Goal: Task Accomplishment & Management: Complete application form

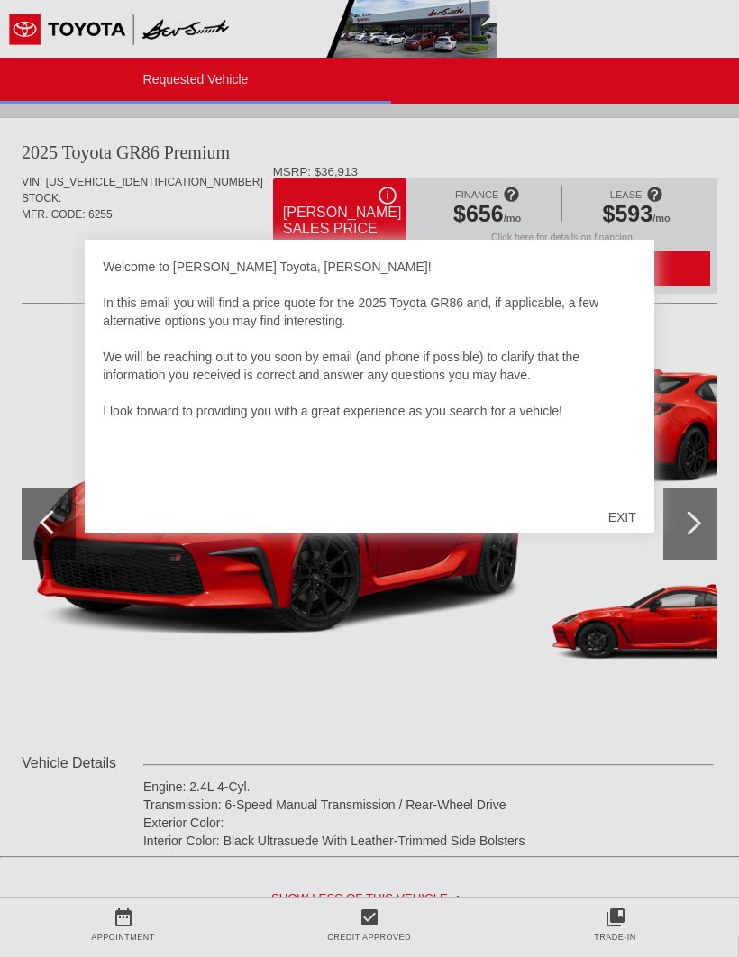
click at [622, 522] on div "EXIT" at bounding box center [622, 517] width 64 height 54
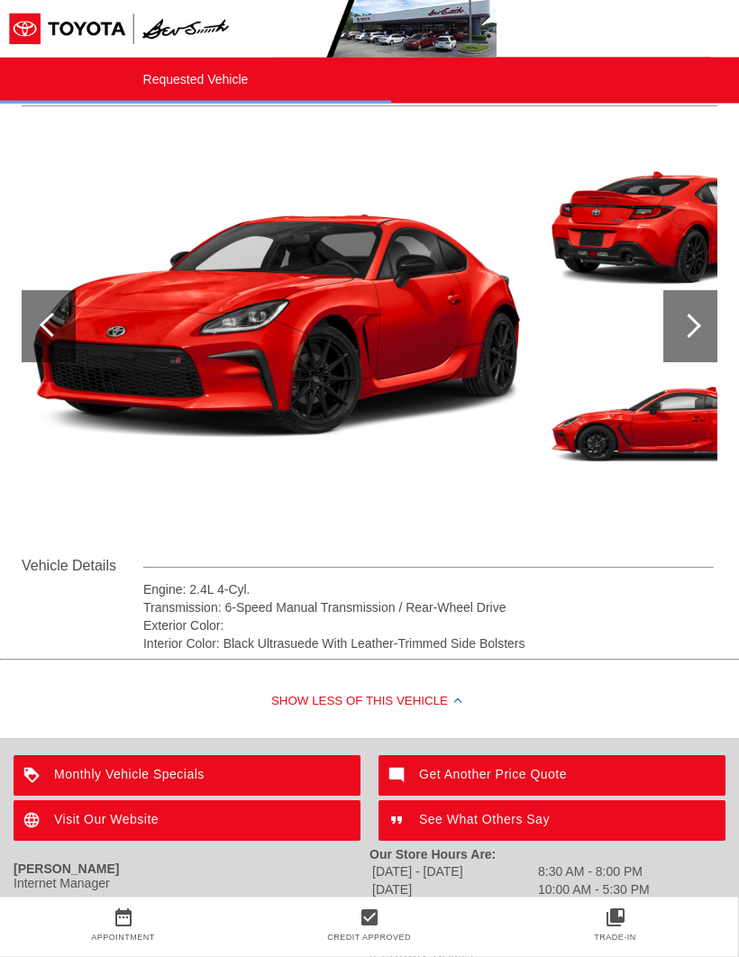
scroll to position [206, 0]
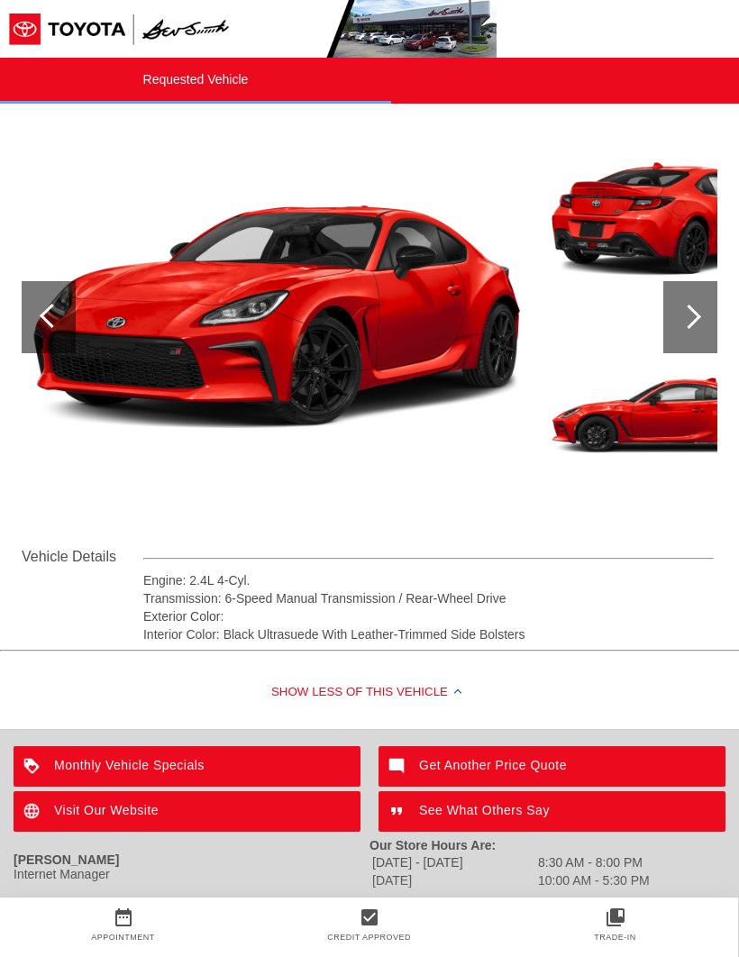
click at [689, 321] on div at bounding box center [689, 316] width 24 height 24
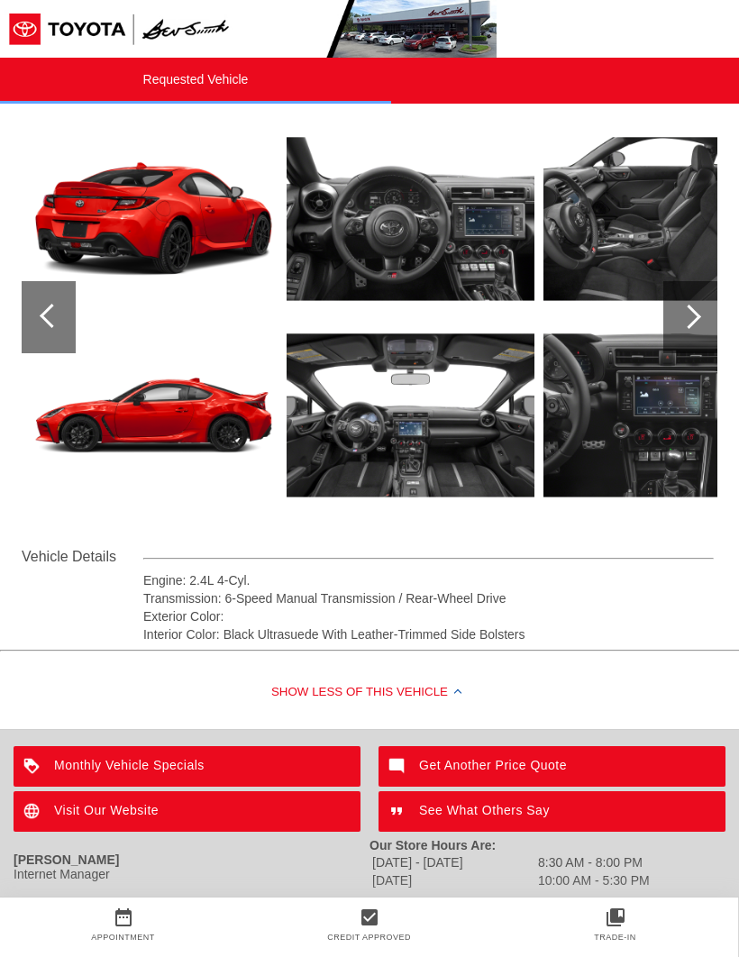
click at [666, 436] on img at bounding box center [667, 415] width 248 height 186
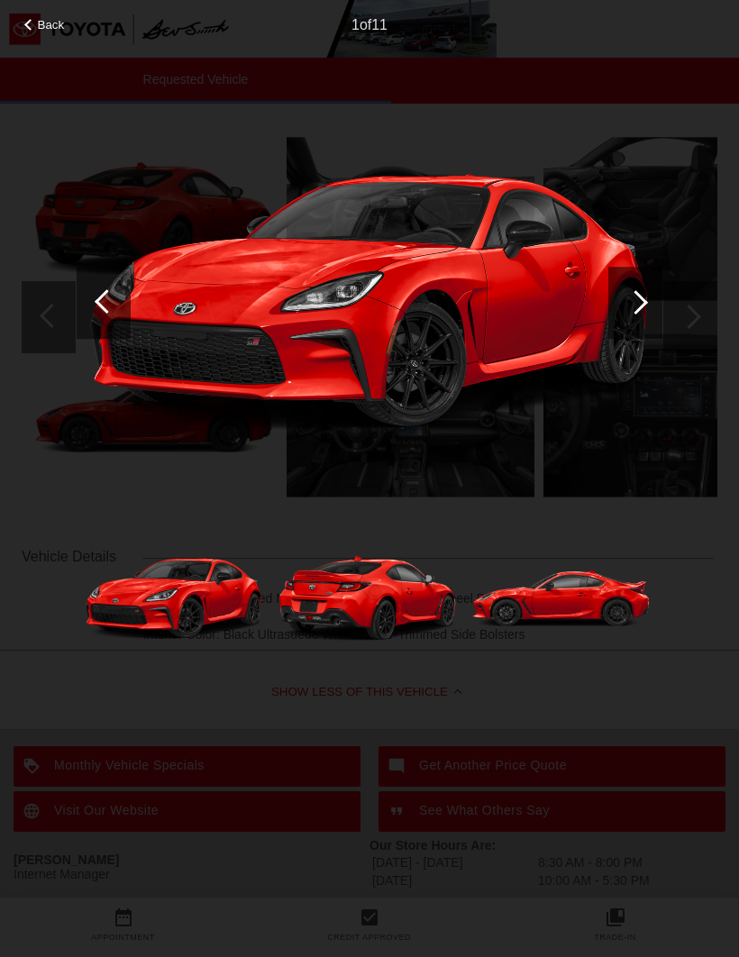
click at [633, 305] on div at bounding box center [635, 302] width 24 height 24
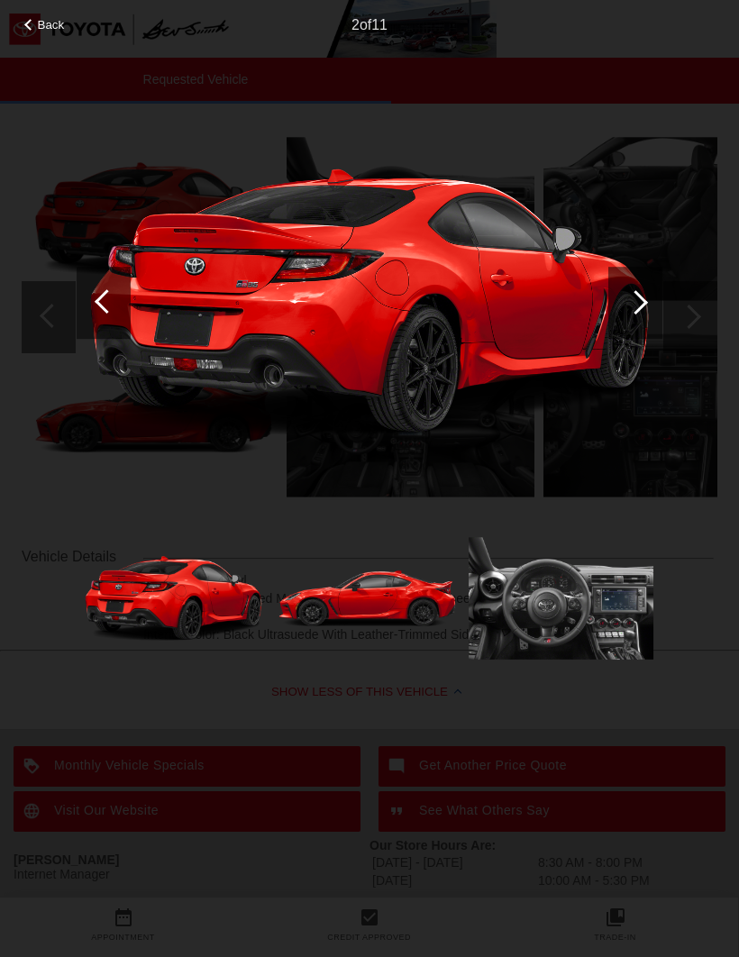
click at [638, 305] on div at bounding box center [635, 302] width 24 height 24
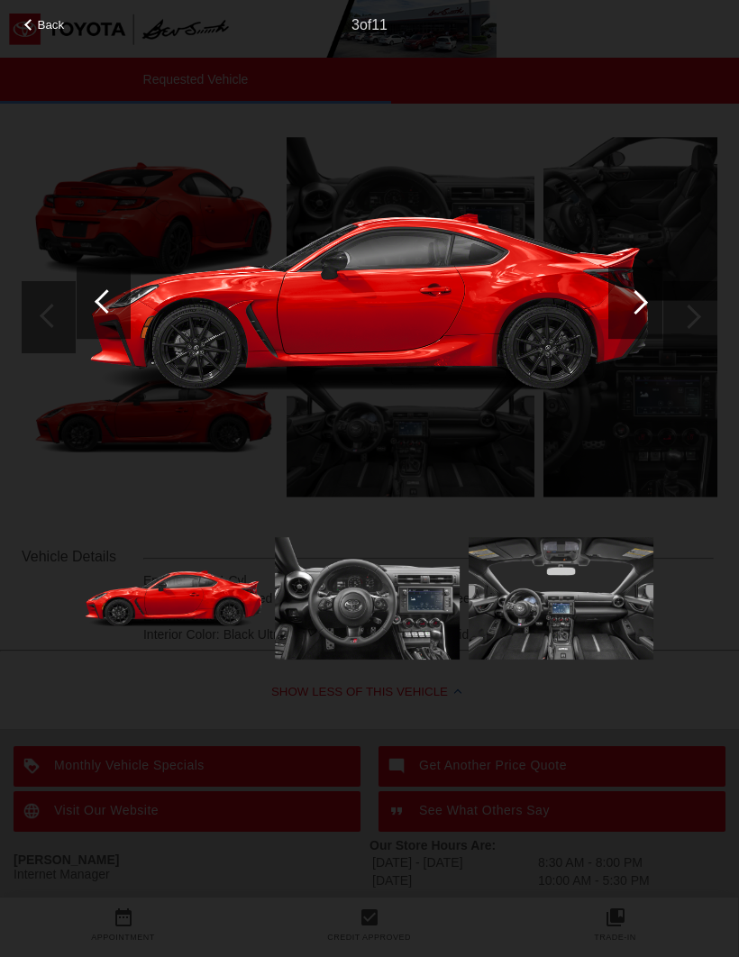
click at [636, 302] on div at bounding box center [635, 302] width 24 height 24
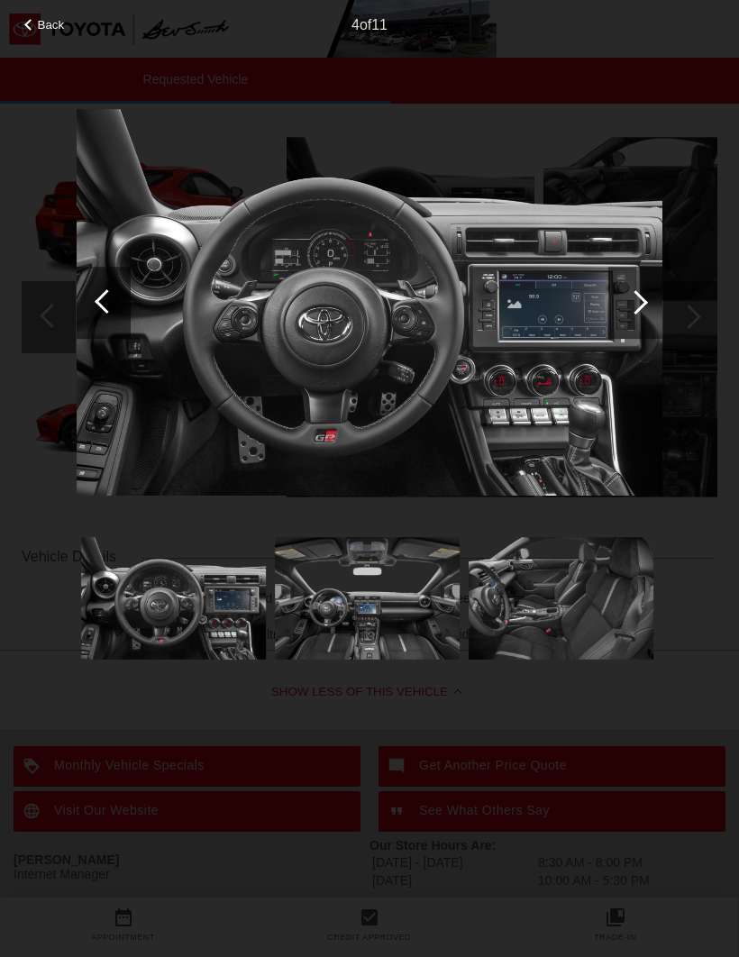
click at [638, 295] on div at bounding box center [635, 302] width 24 height 24
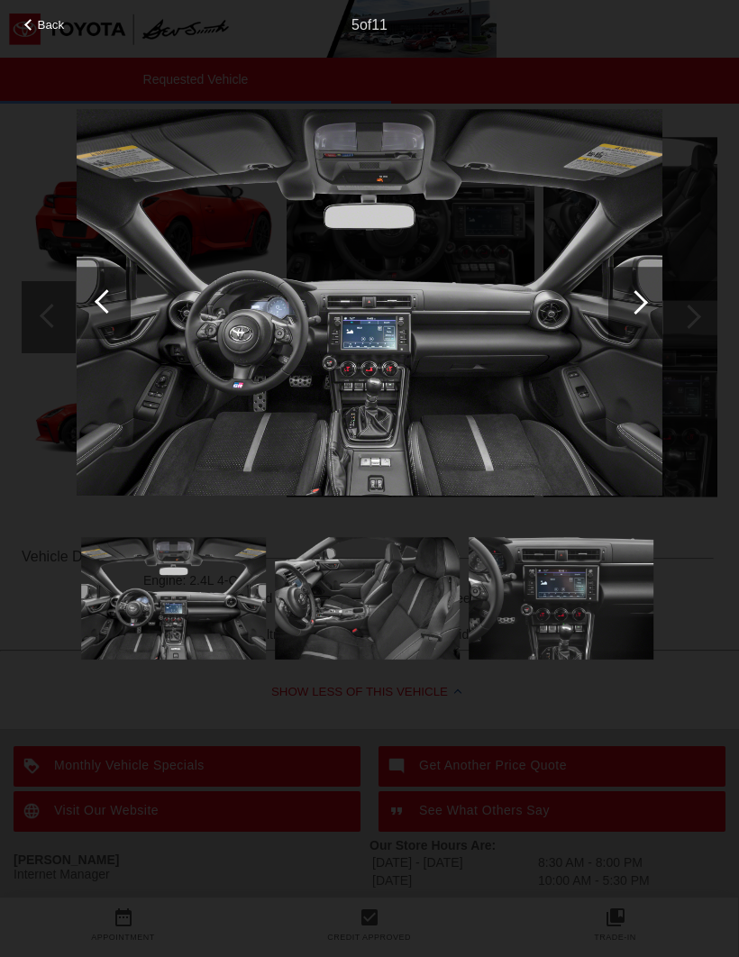
click at [633, 305] on div at bounding box center [635, 302] width 24 height 24
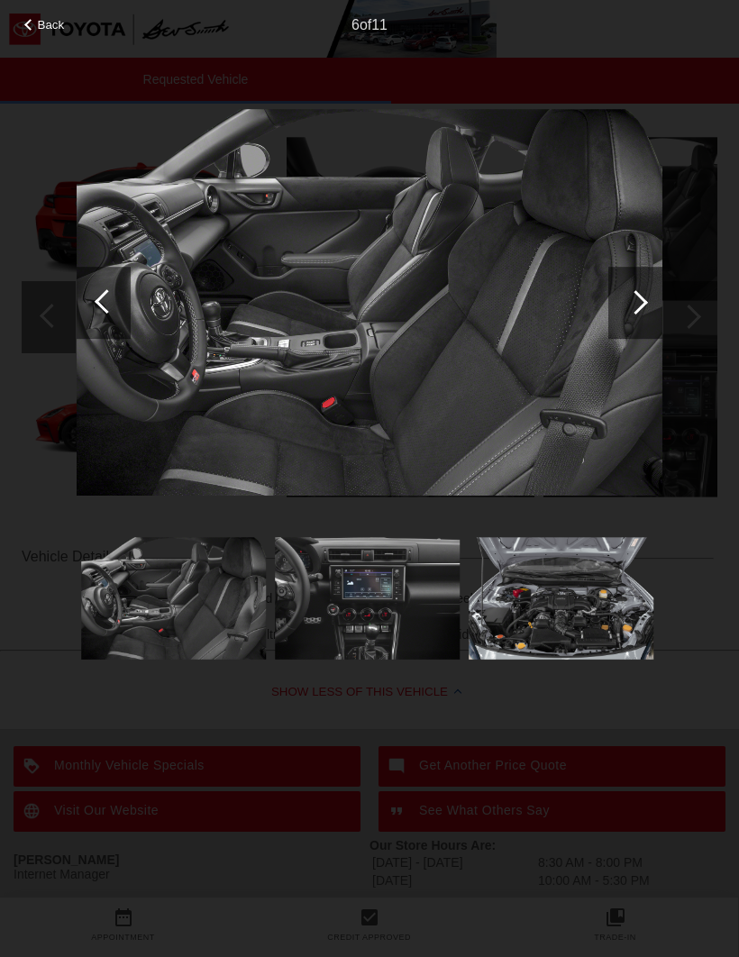
click at [634, 308] on div at bounding box center [635, 302] width 24 height 24
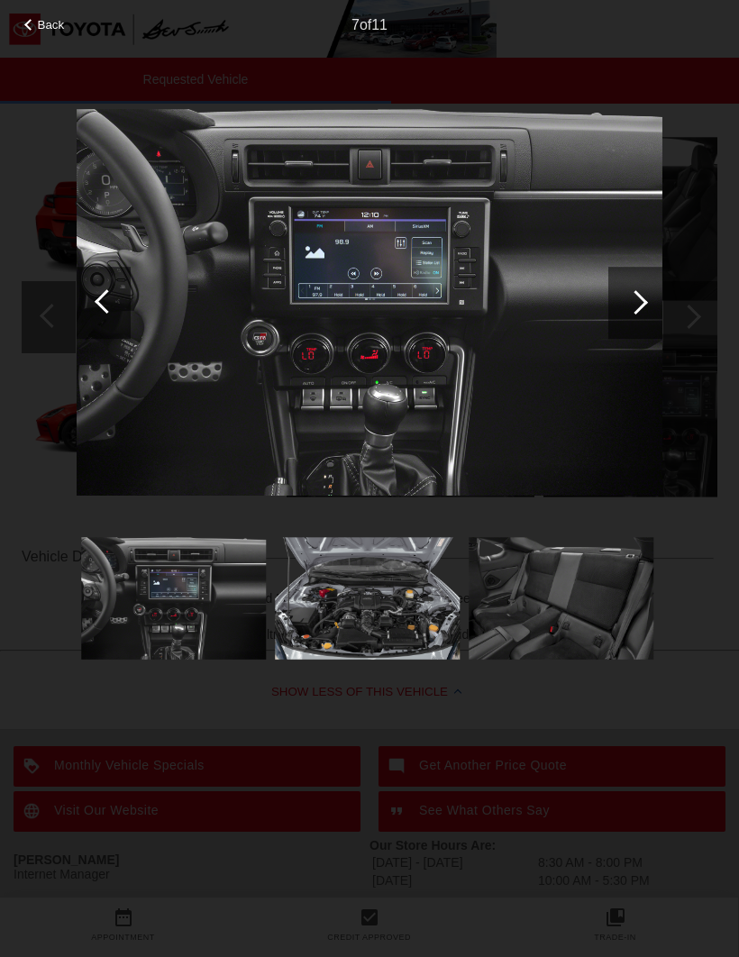
click at [633, 305] on div at bounding box center [635, 302] width 24 height 24
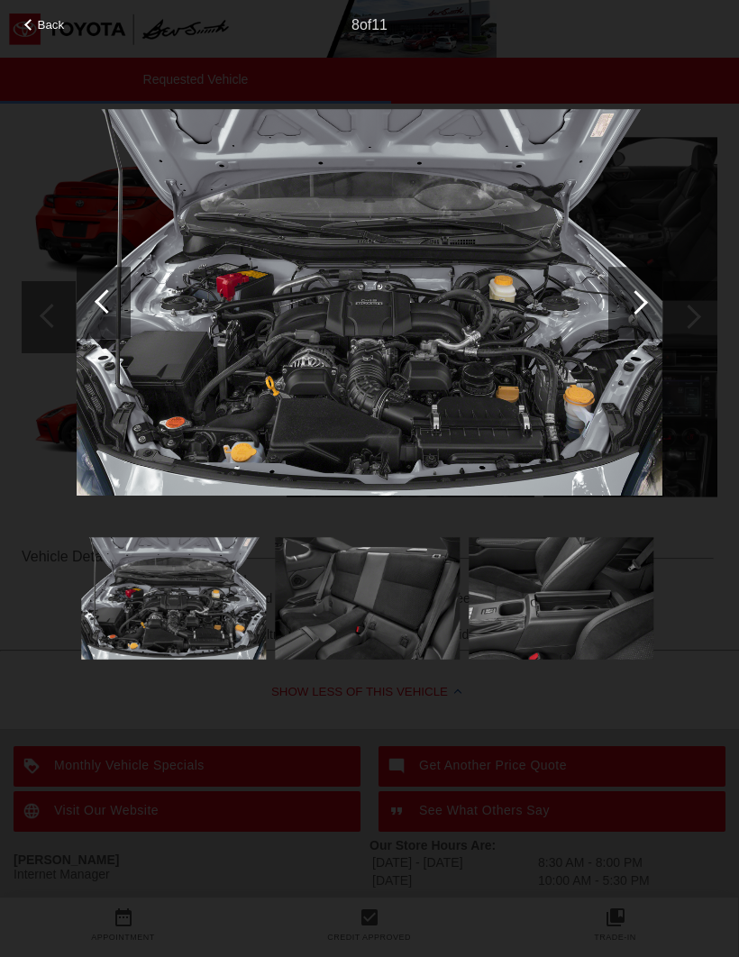
click at [637, 298] on div at bounding box center [635, 302] width 24 height 24
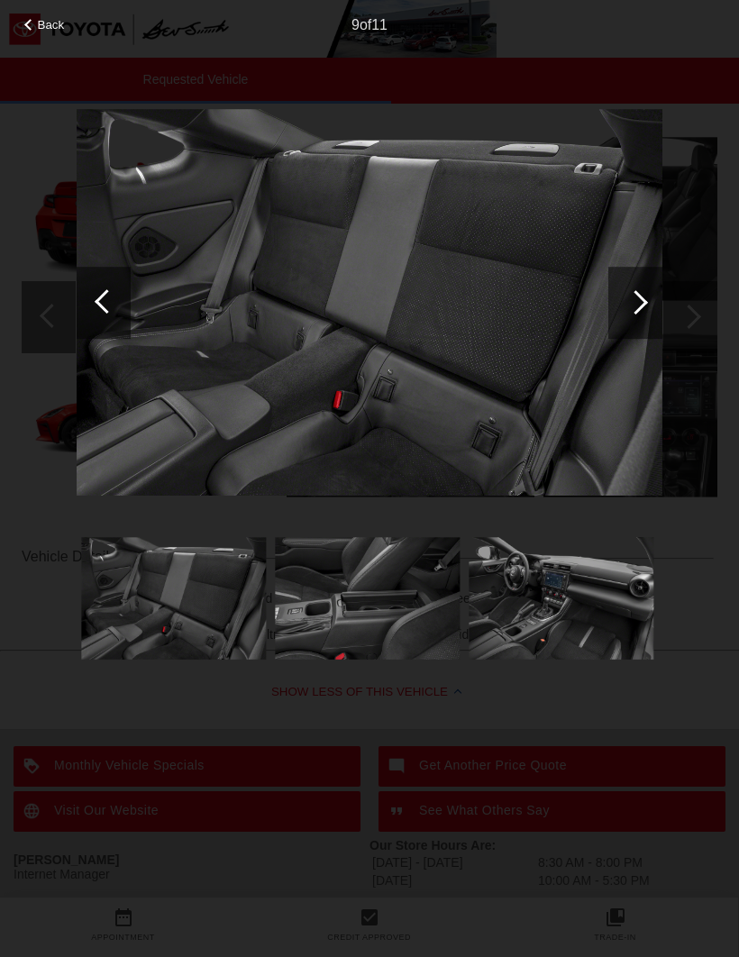
click at [635, 298] on div at bounding box center [635, 302] width 24 height 24
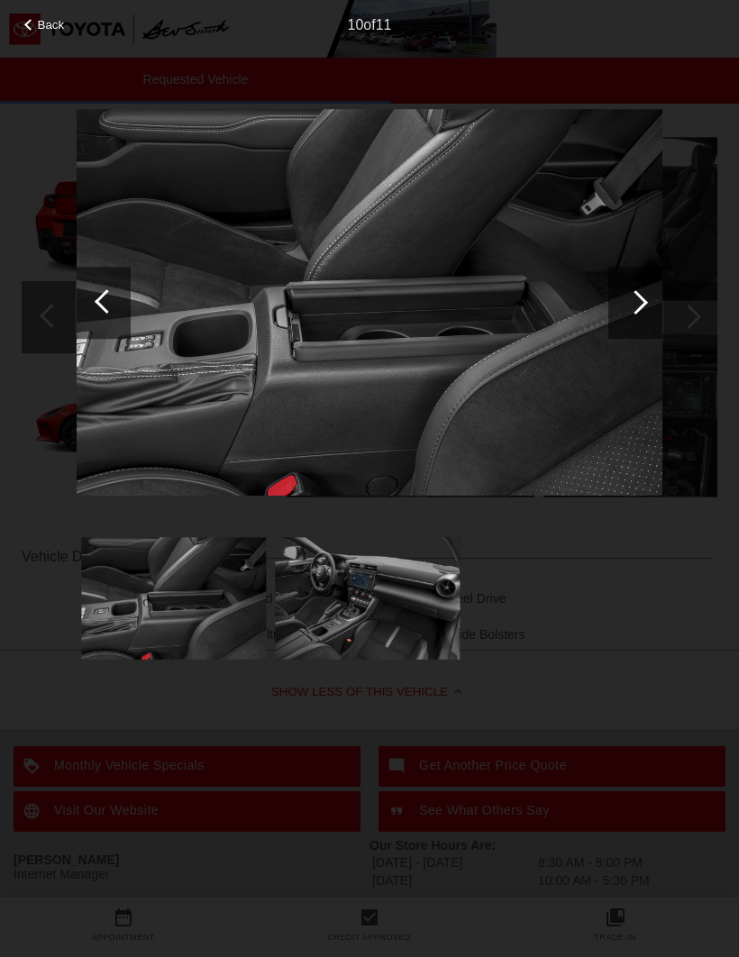
click at [632, 306] on div at bounding box center [635, 302] width 24 height 24
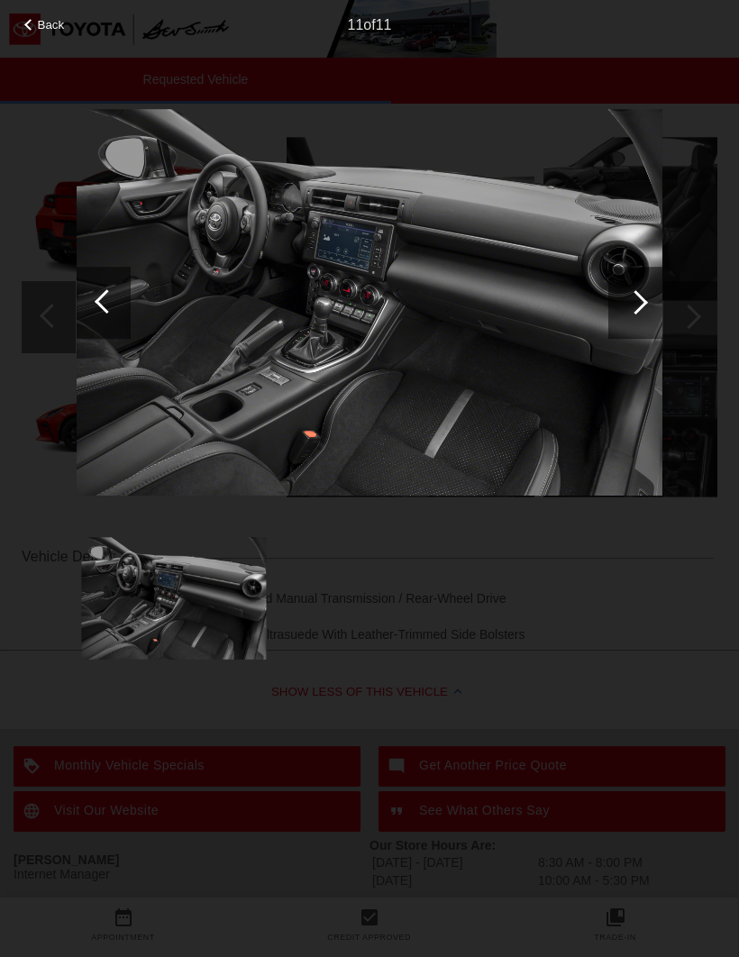
click at [637, 304] on div at bounding box center [635, 302] width 24 height 24
click at [631, 306] on div at bounding box center [635, 302] width 24 height 24
click at [50, 30] on span "Back" at bounding box center [51, 25] width 27 height 14
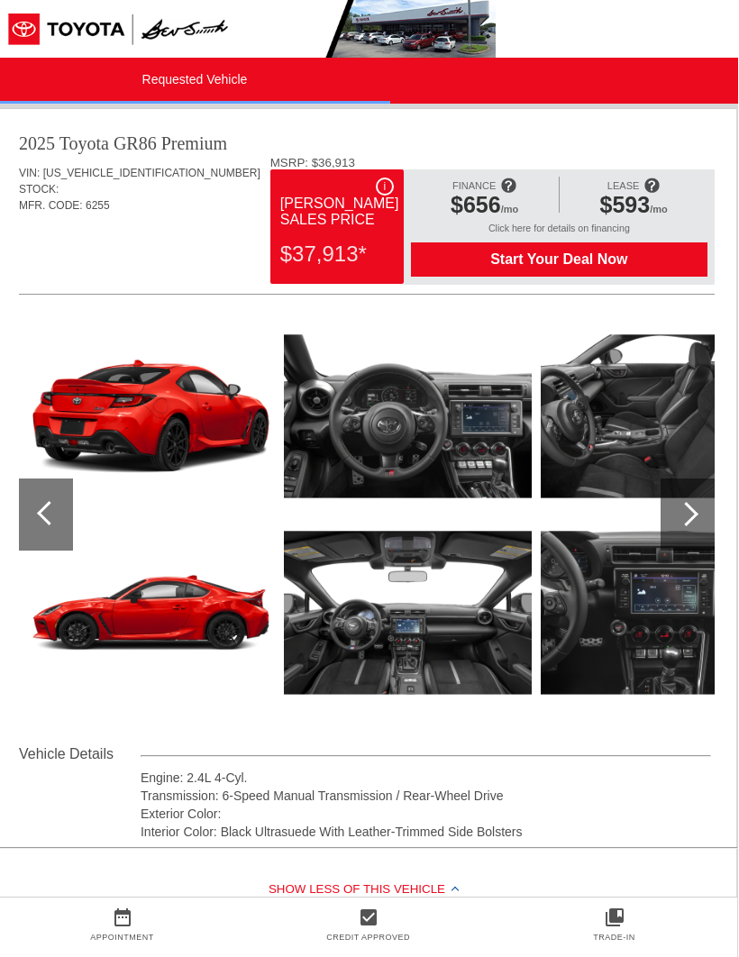
scroll to position [0, 2]
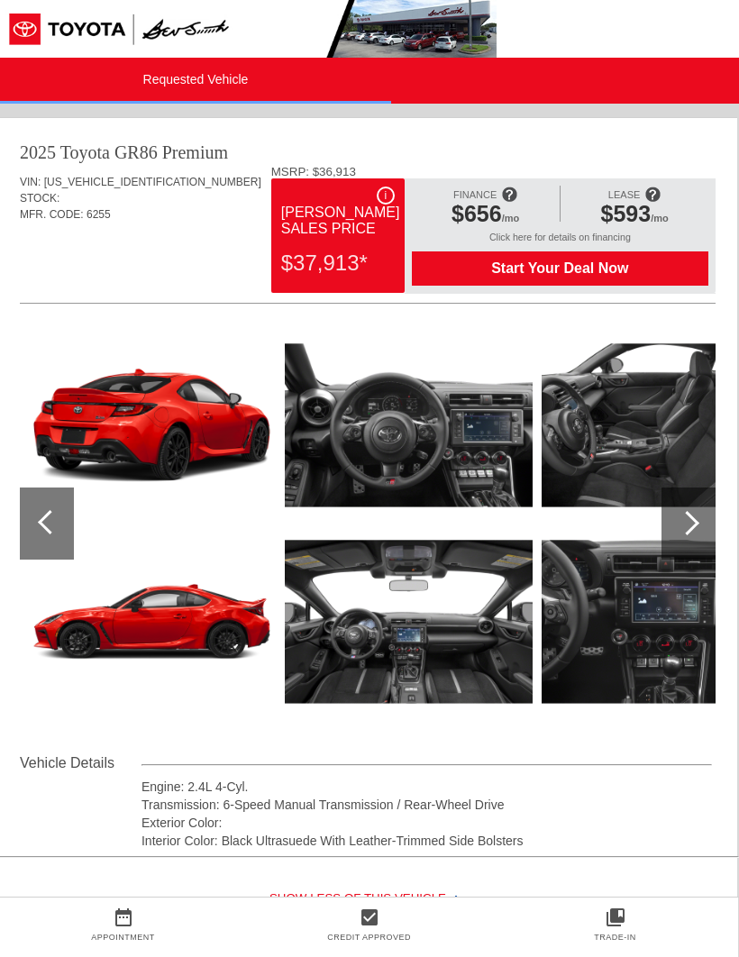
click at [643, 277] on span "Start Your Deal Now" at bounding box center [559, 268] width 267 height 16
